Goal: Task Accomplishment & Management: Complete application form

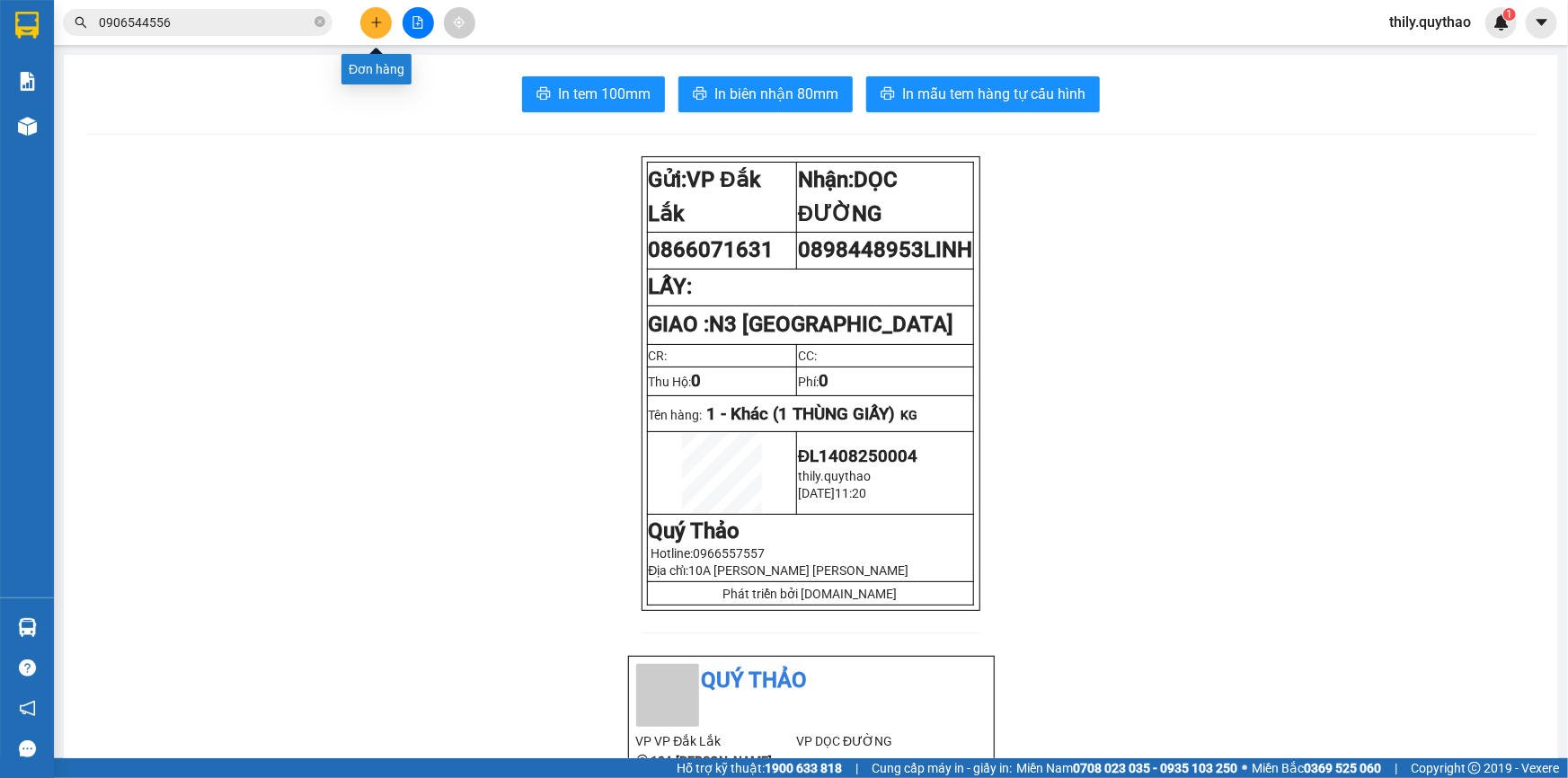
click at [383, 24] on button at bounding box center [376, 23] width 32 height 32
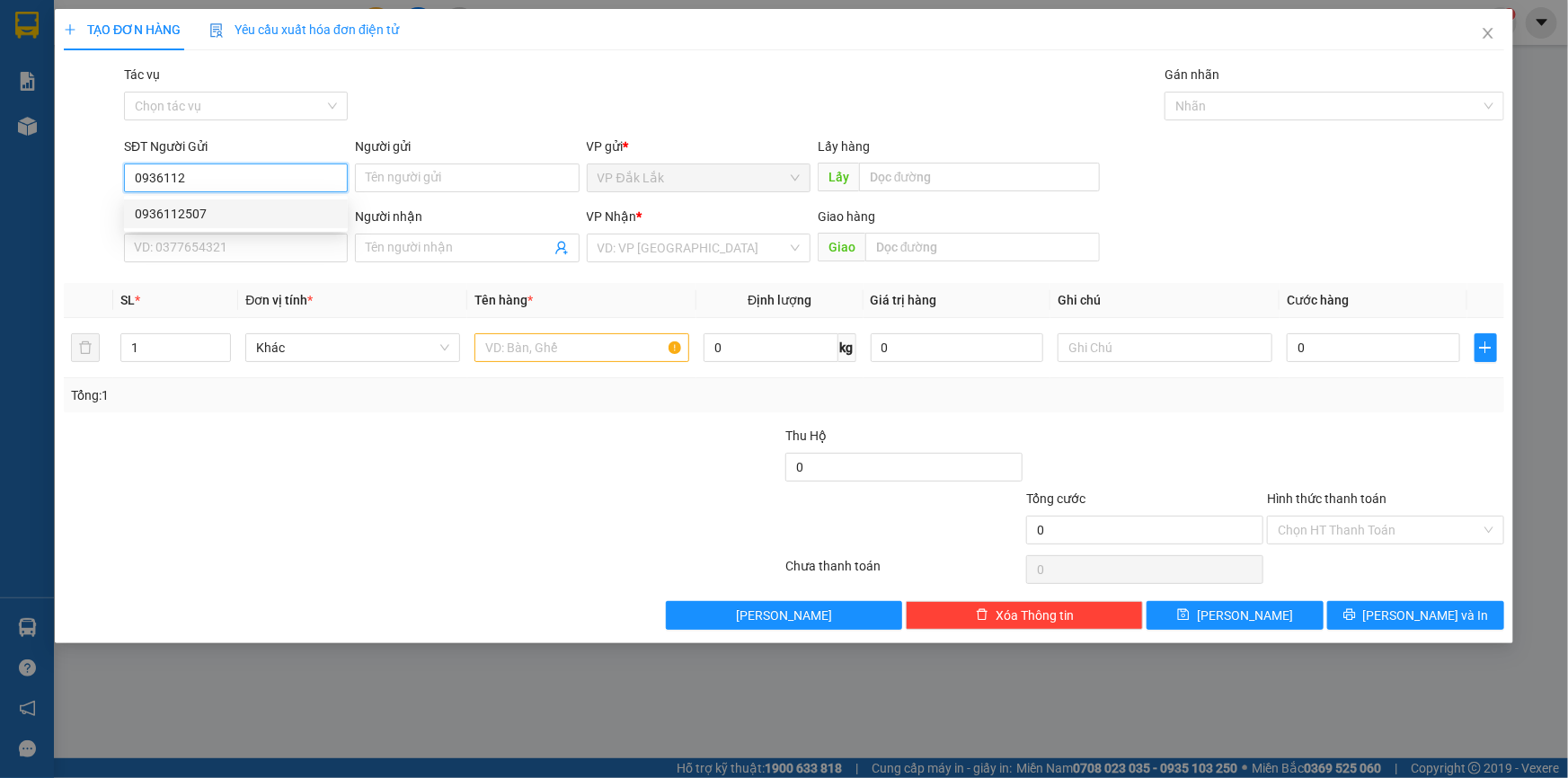
click at [308, 225] on div "0936112507" at bounding box center [236, 214] width 224 height 29
type input "0936112507"
type input "0989298509"
type input "0936112507"
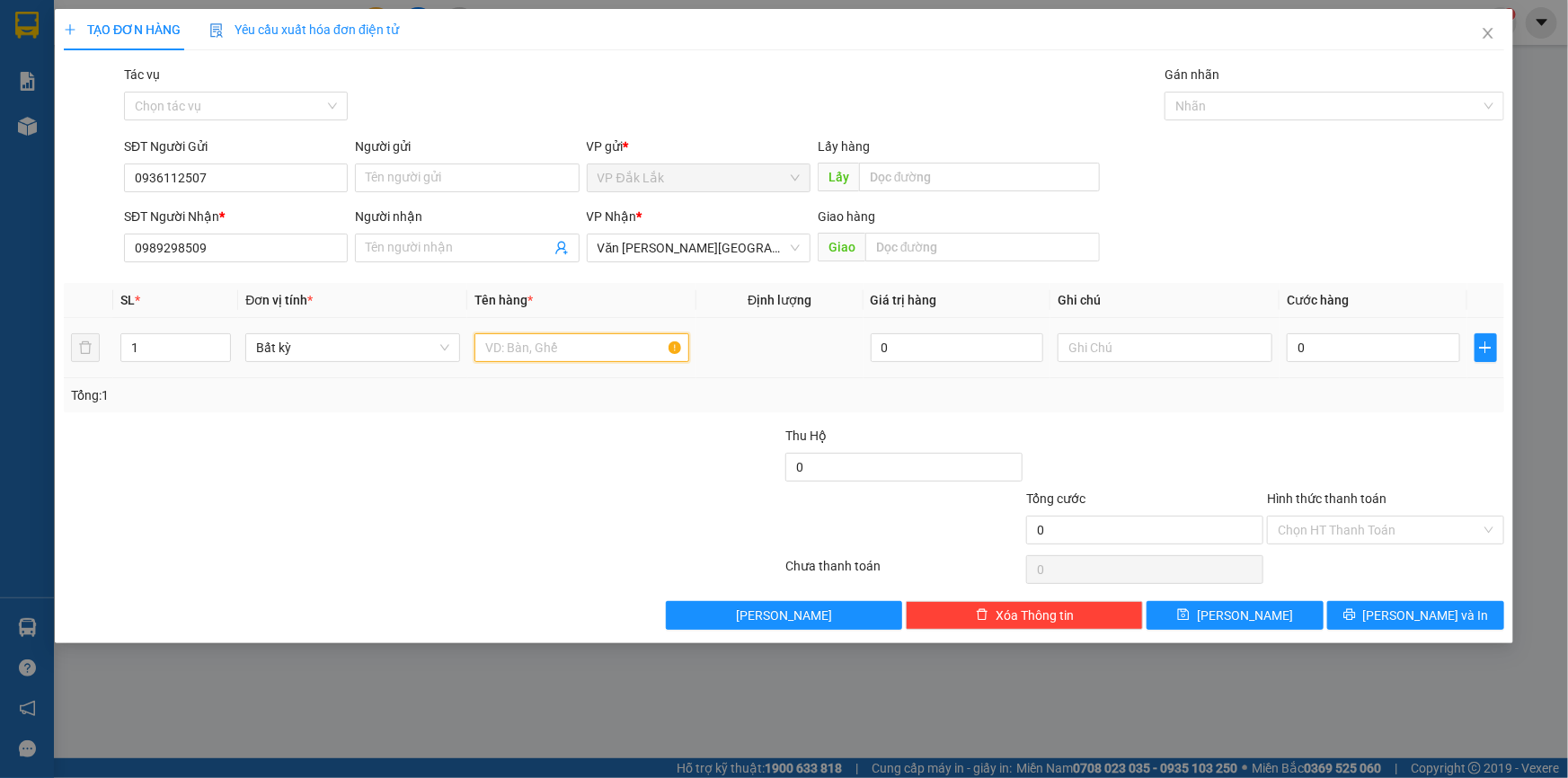
drag, startPoint x: 607, startPoint y: 351, endPoint x: 636, endPoint y: 455, distance: 108.0
click at [608, 353] on input "text" at bounding box center [581, 348] width 215 height 29
type input "1 THÙNG GIẤY"
click at [293, 245] on input "0989298509" at bounding box center [236, 248] width 224 height 29
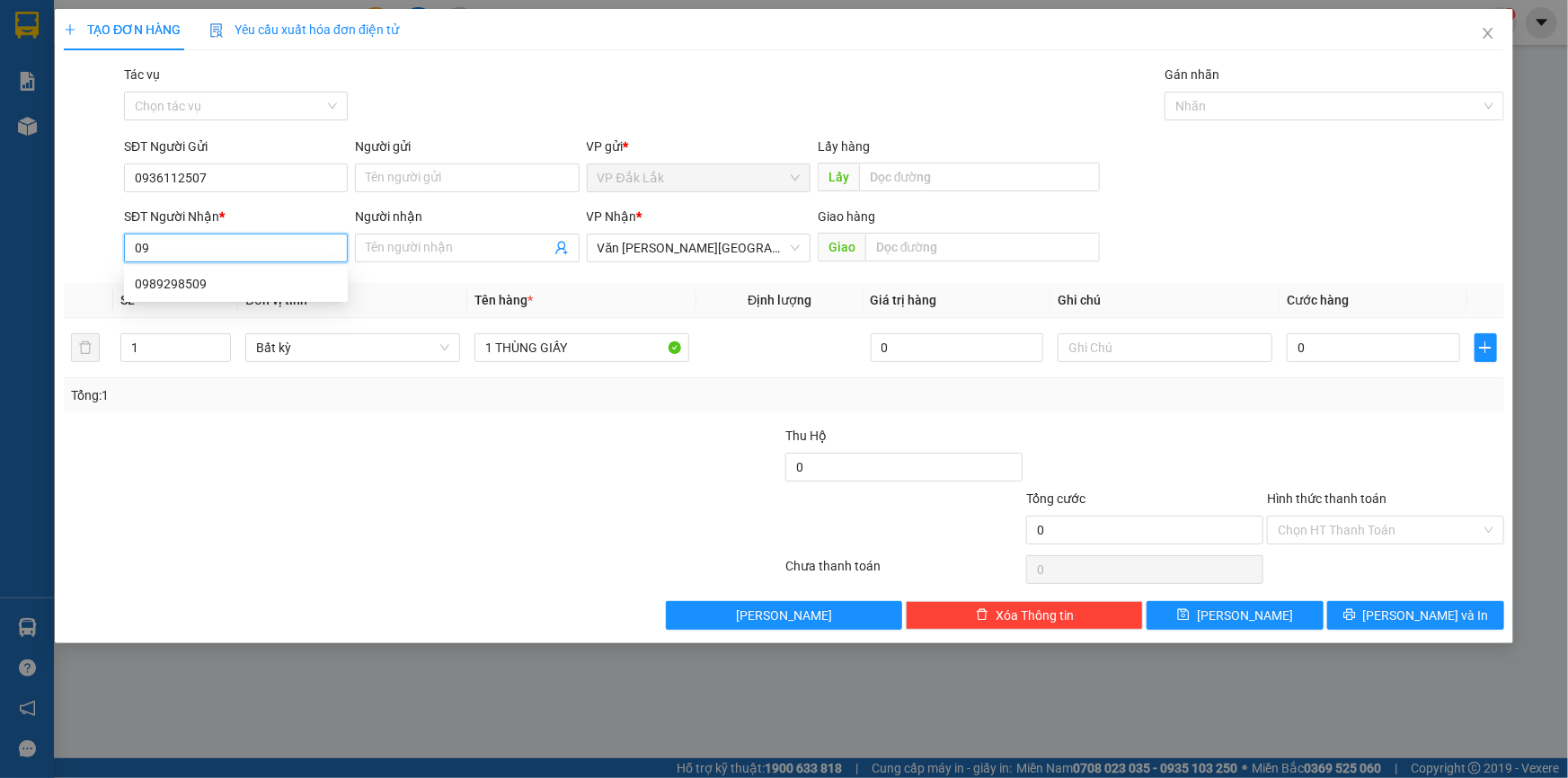
type input "0"
click at [185, 287] on div "0356144414" at bounding box center [236, 285] width 203 height 20
type input "0356144414"
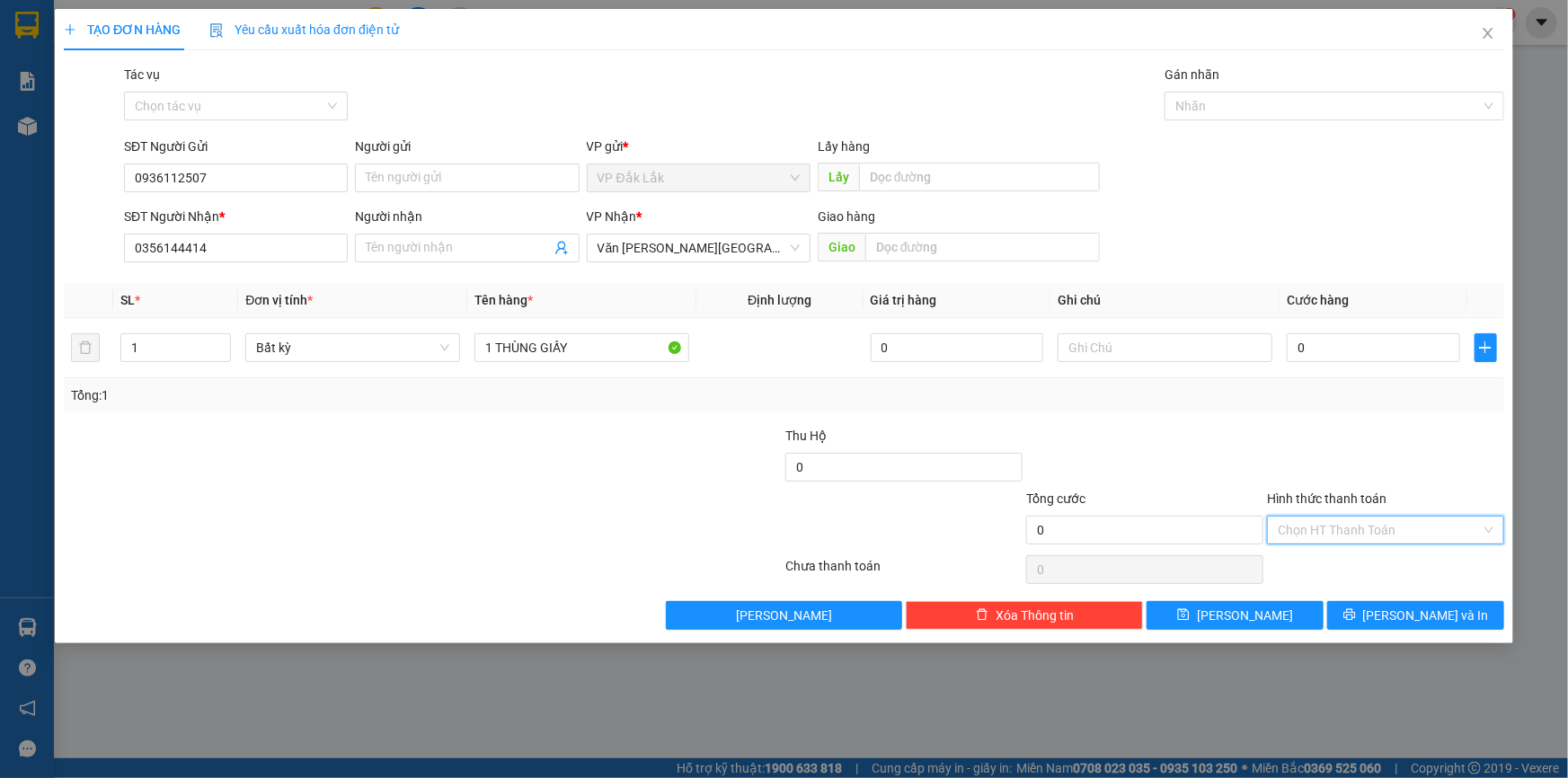
click at [1281, 525] on input "Hình thức thanh toán" at bounding box center [1378, 530] width 203 height 27
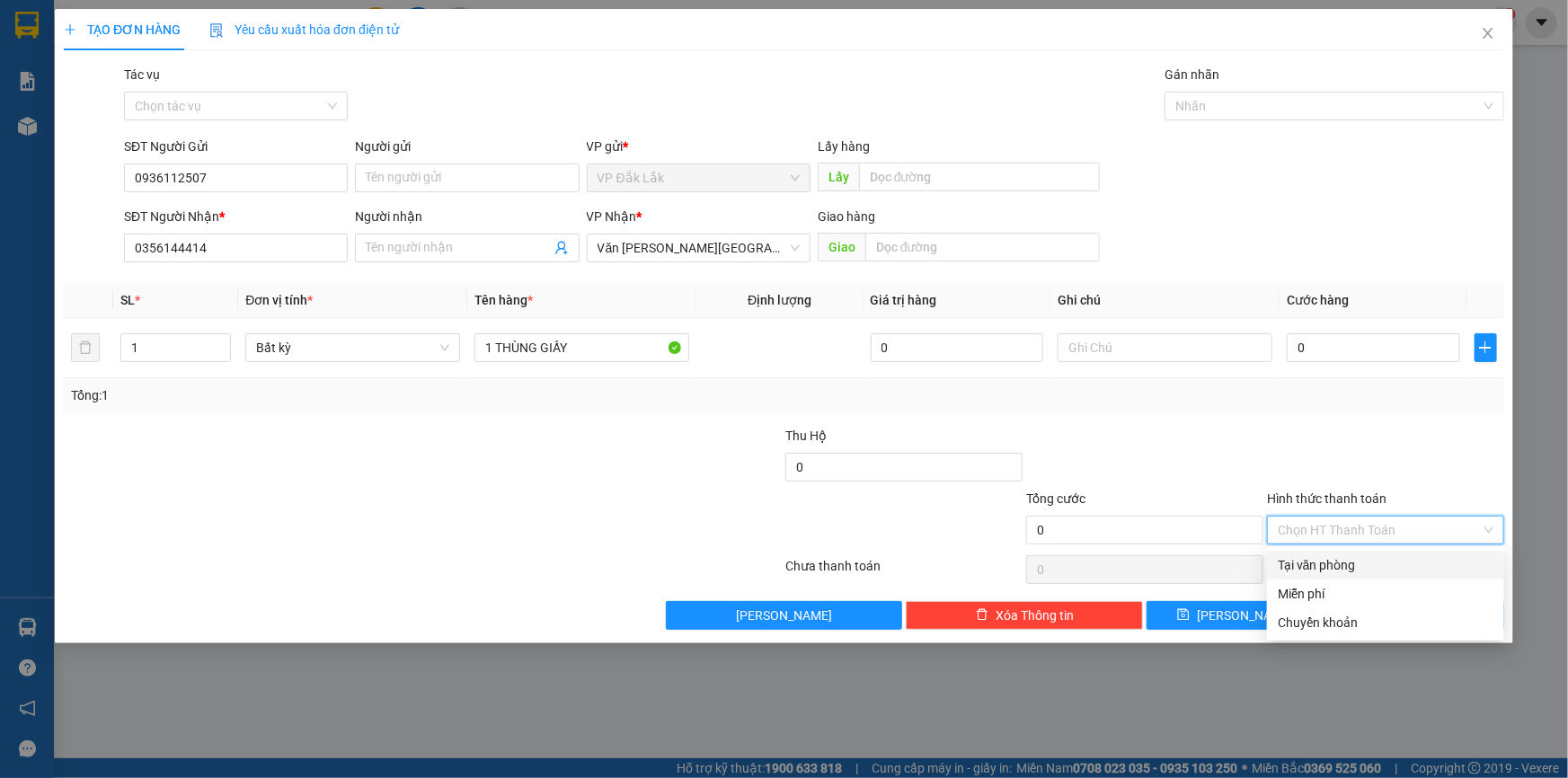
click at [1303, 566] on div "Tại văn phòng" at bounding box center [1385, 565] width 216 height 20
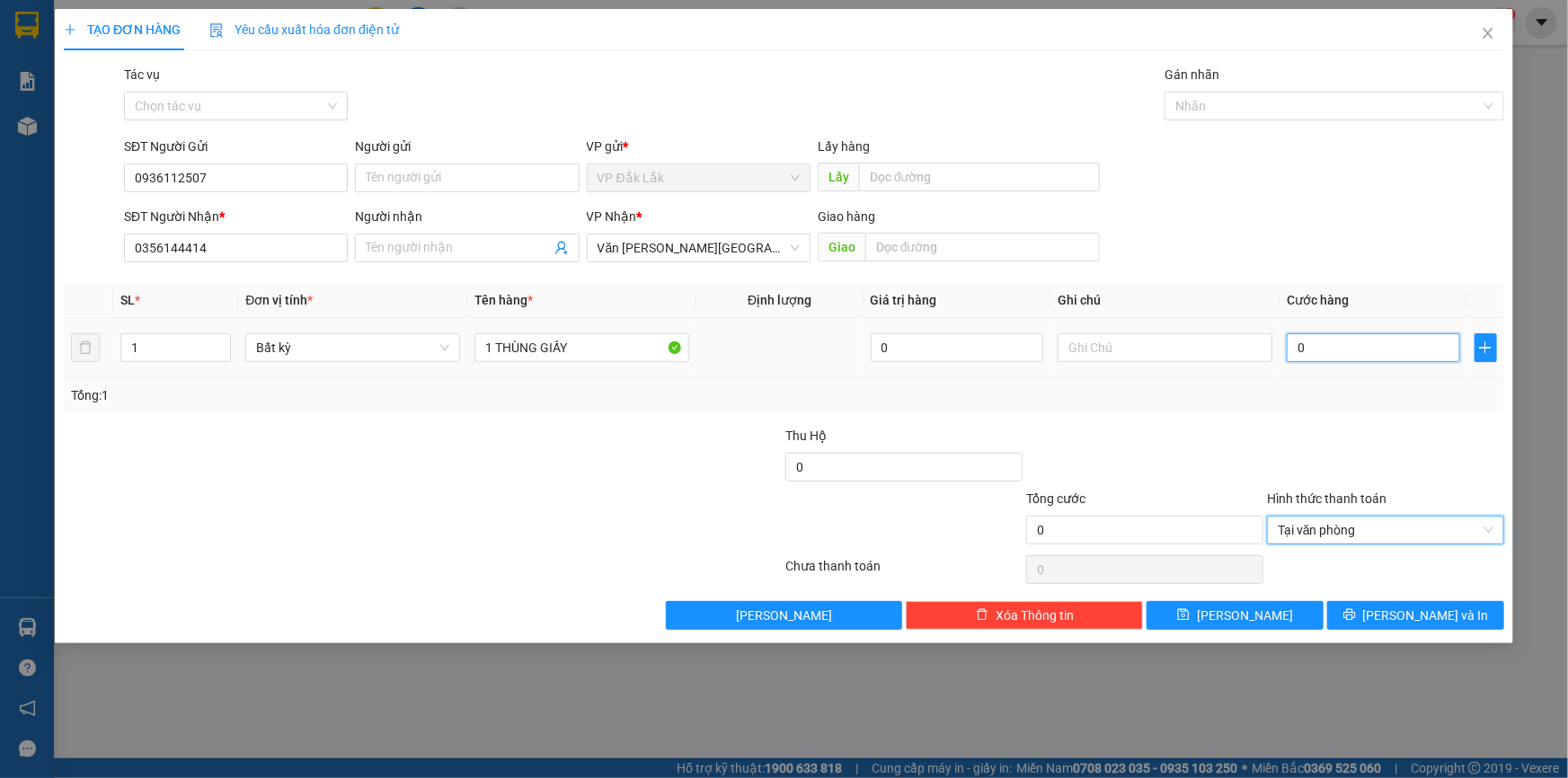
click at [1298, 345] on input "0" at bounding box center [1373, 348] width 174 height 29
type input "1"
type input "10"
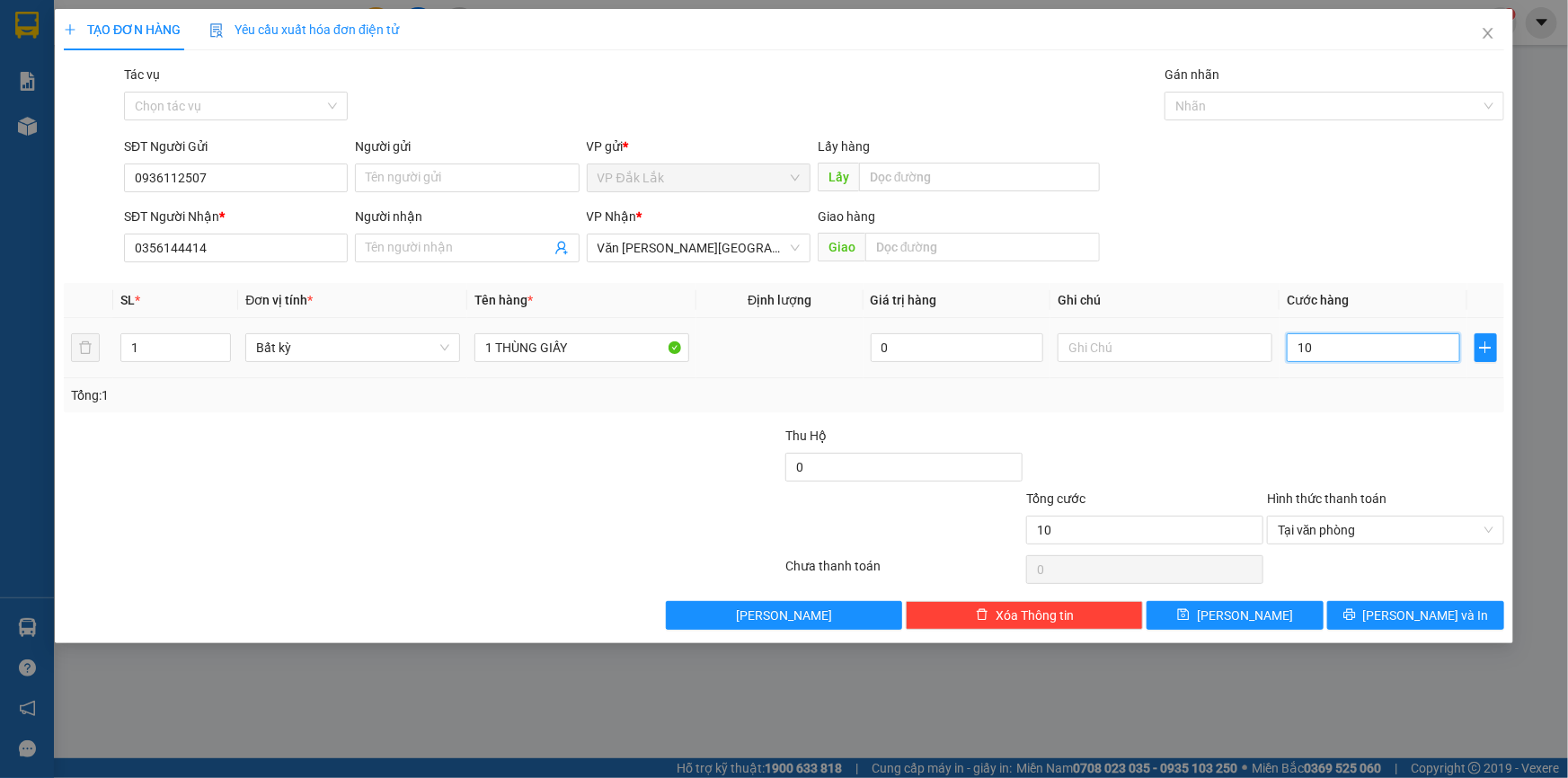
type input "100"
type input "1.000"
type input "10.000"
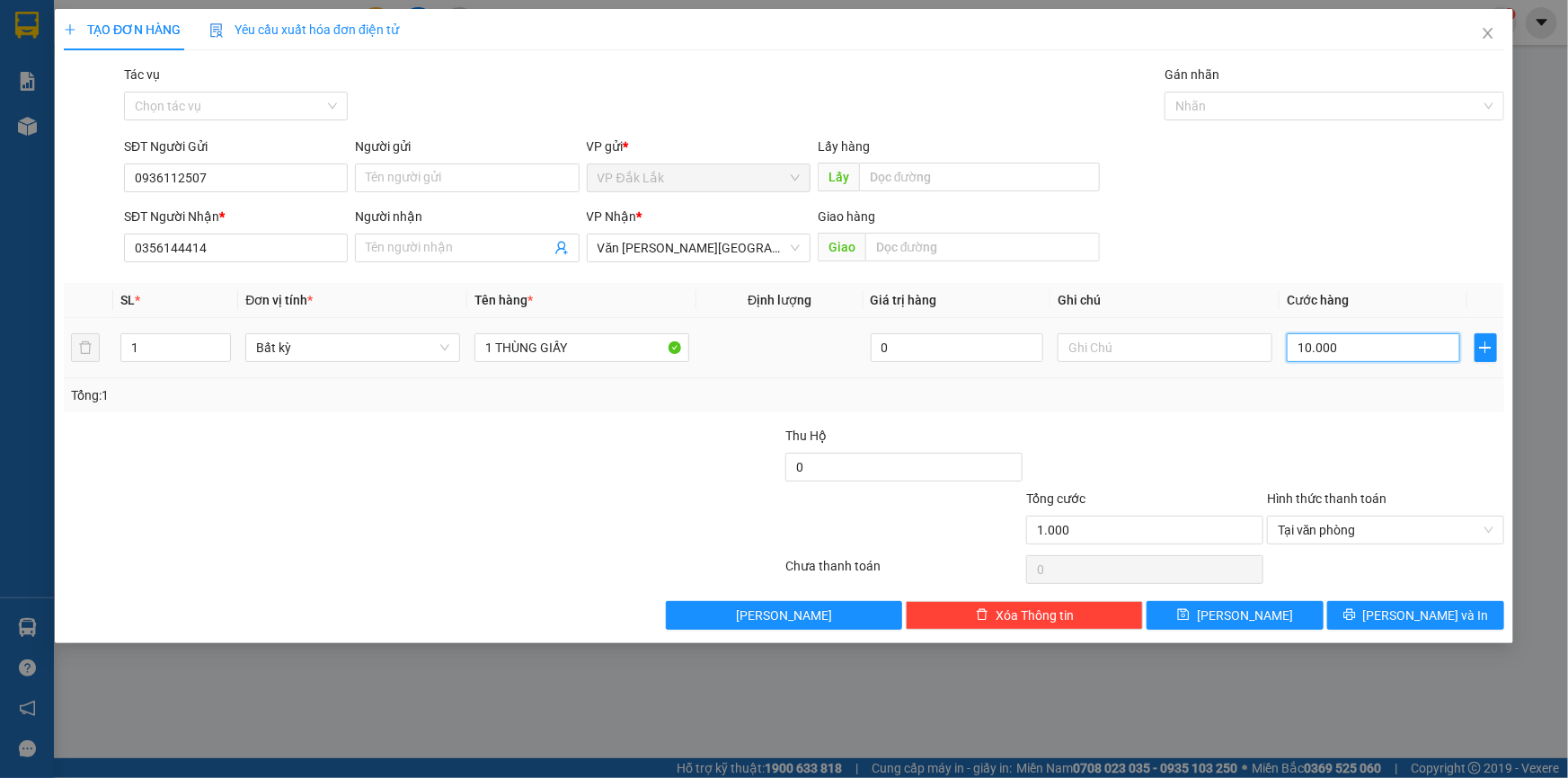
type input "10.000"
type input "100.000"
click at [1436, 612] on span "[PERSON_NAME] và In" at bounding box center [1425, 616] width 126 height 20
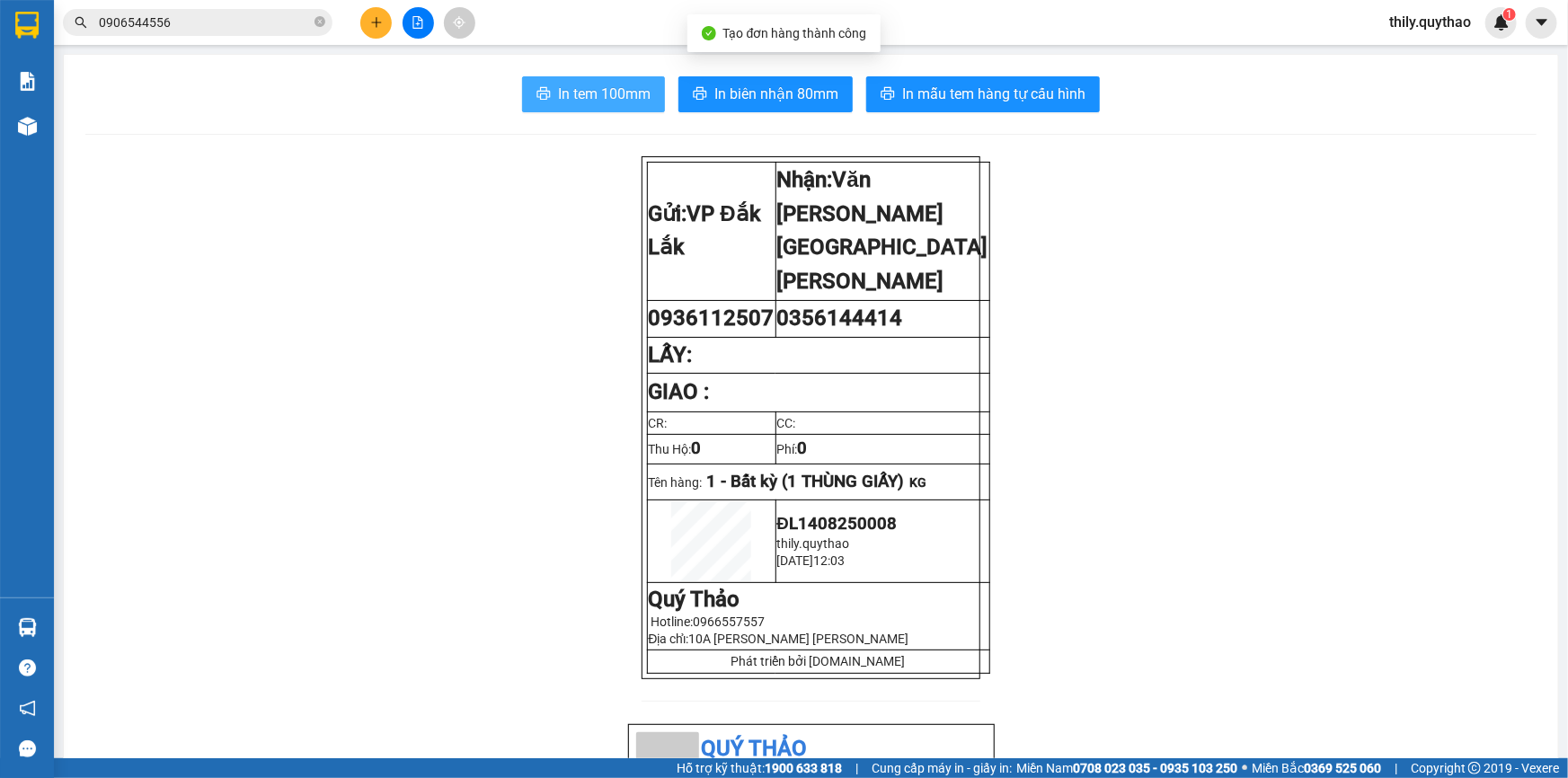
click at [613, 99] on span "In tem 100mm" at bounding box center [604, 94] width 93 height 23
